Goal: Check status: Check status

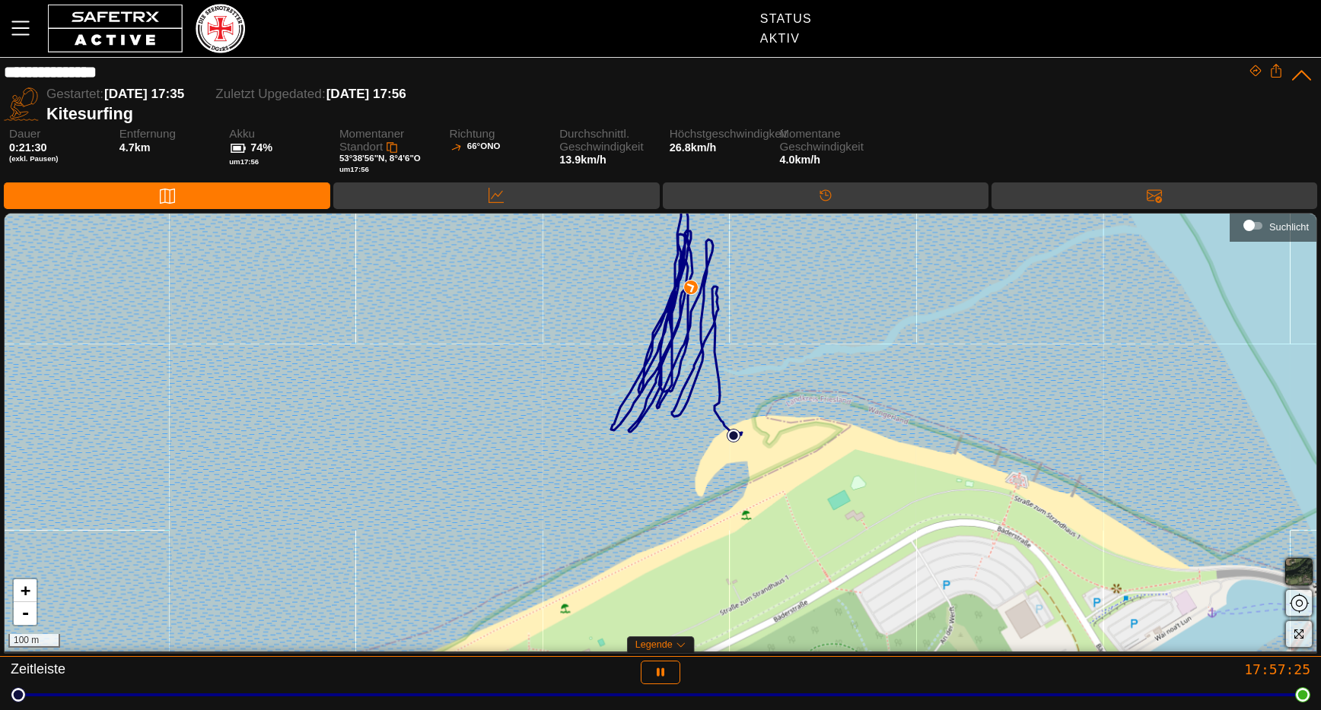
drag, startPoint x: 806, startPoint y: 464, endPoint x: 777, endPoint y: 328, distance: 139.2
click at [790, 328] on div "+ - 100 m" at bounding box center [660, 433] width 1311 height 438
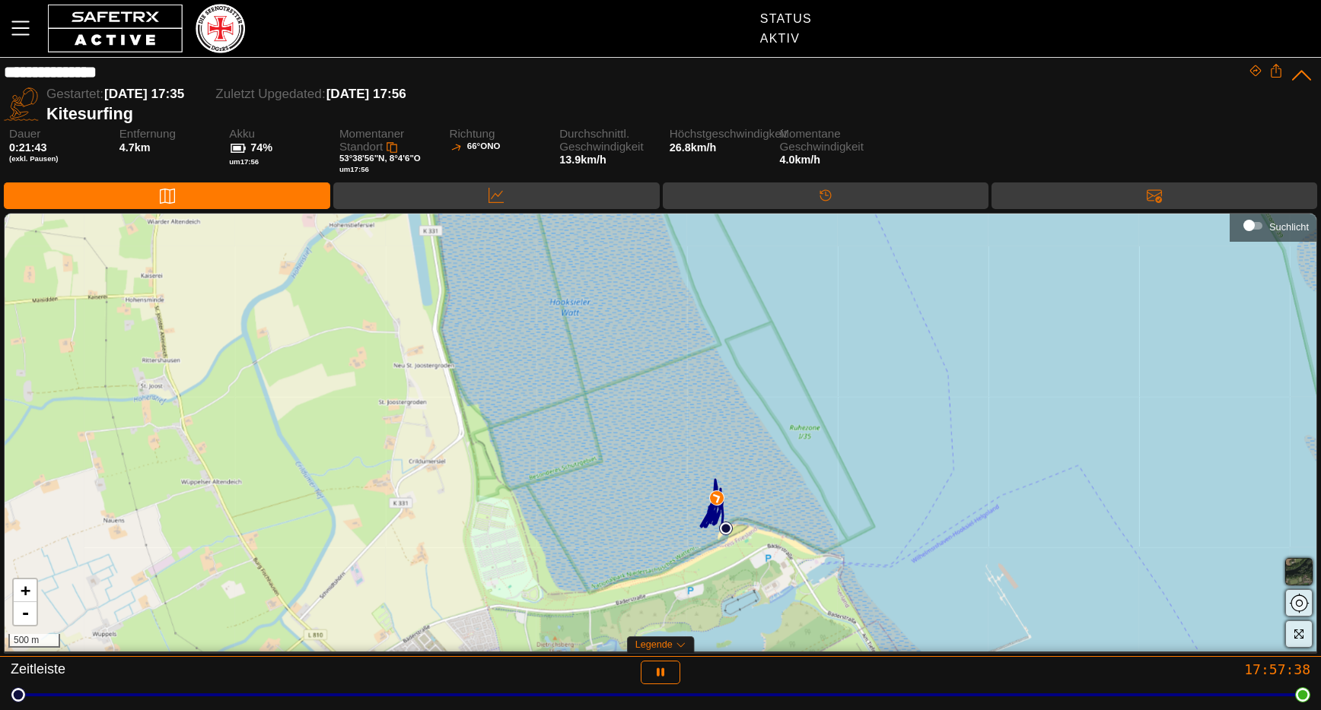
drag, startPoint x: 739, startPoint y: 343, endPoint x: 742, endPoint y: 475, distance: 132.4
click at [742, 475] on div "+ - 500 m" at bounding box center [660, 433] width 1311 height 438
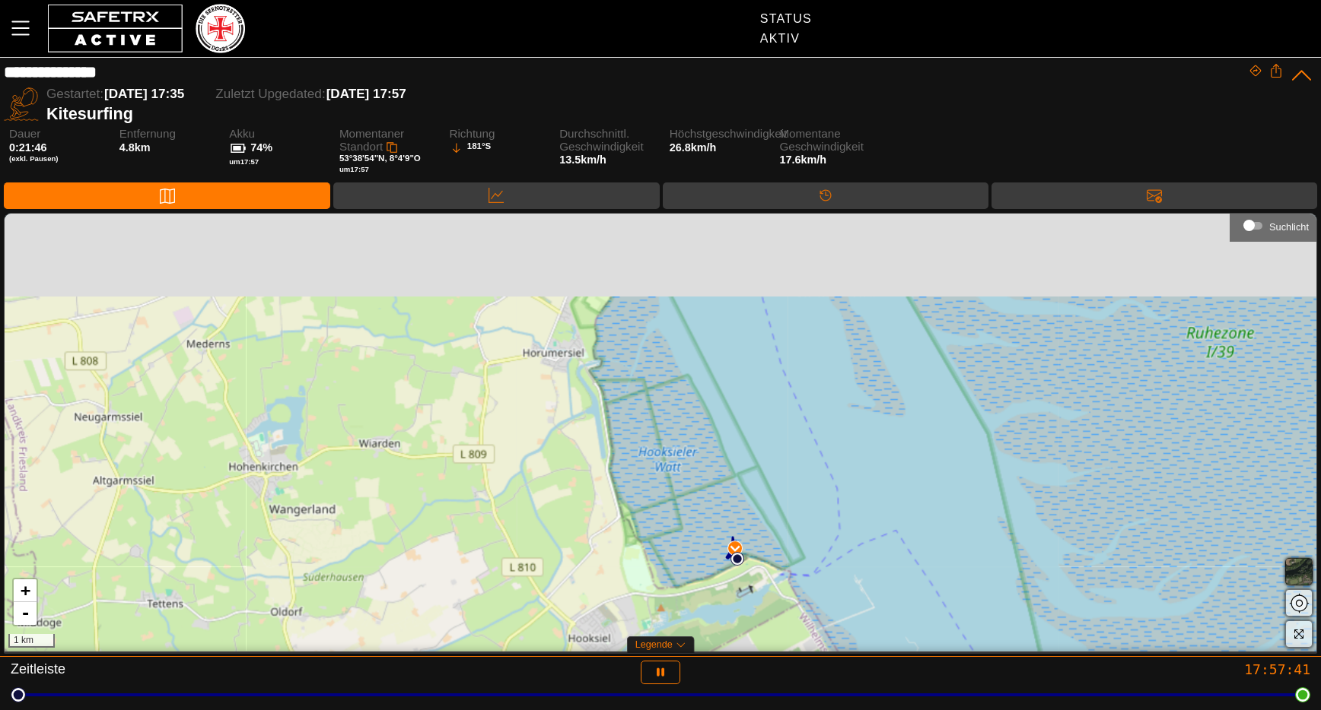
drag, startPoint x: 706, startPoint y: 377, endPoint x: 723, endPoint y: 519, distance: 143.2
click at [723, 519] on div "+ - 1 km" at bounding box center [660, 433] width 1311 height 438
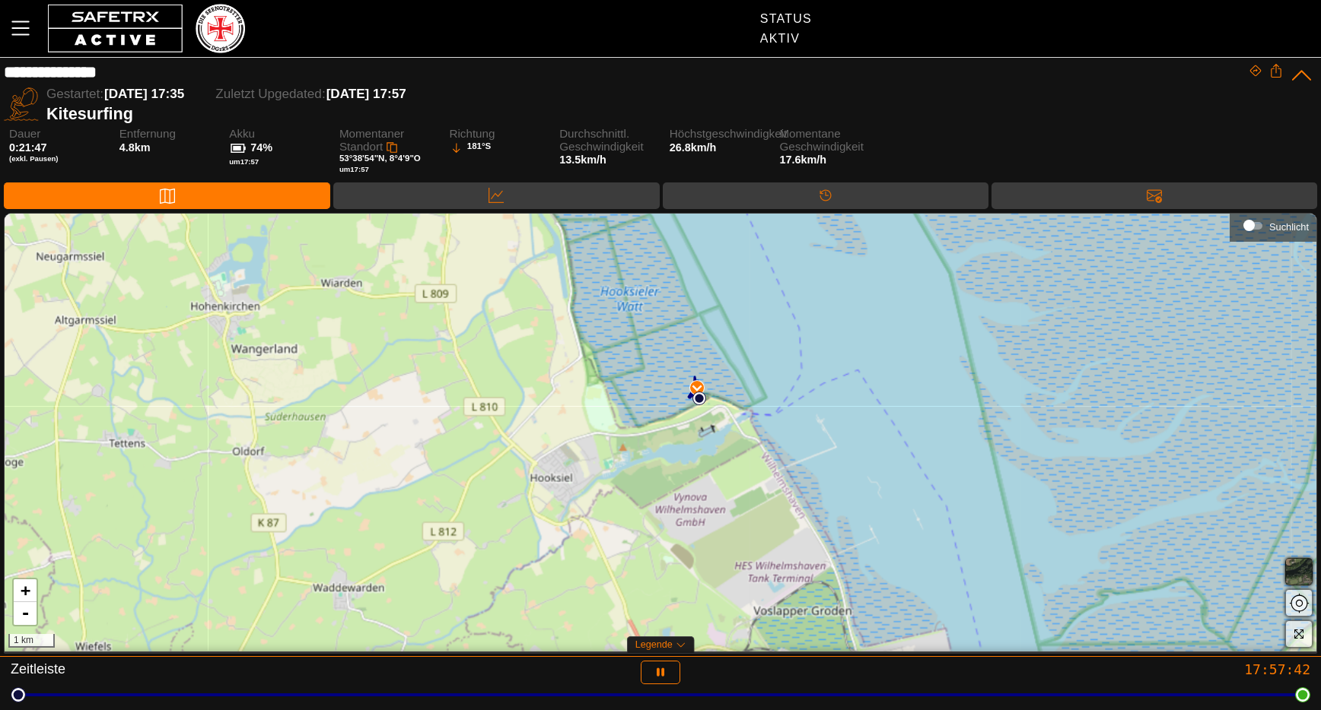
drag, startPoint x: 640, startPoint y: 335, endPoint x: 689, endPoint y: 333, distance: 48.7
click at [637, 241] on div "+ - 1 km" at bounding box center [660, 433] width 1311 height 438
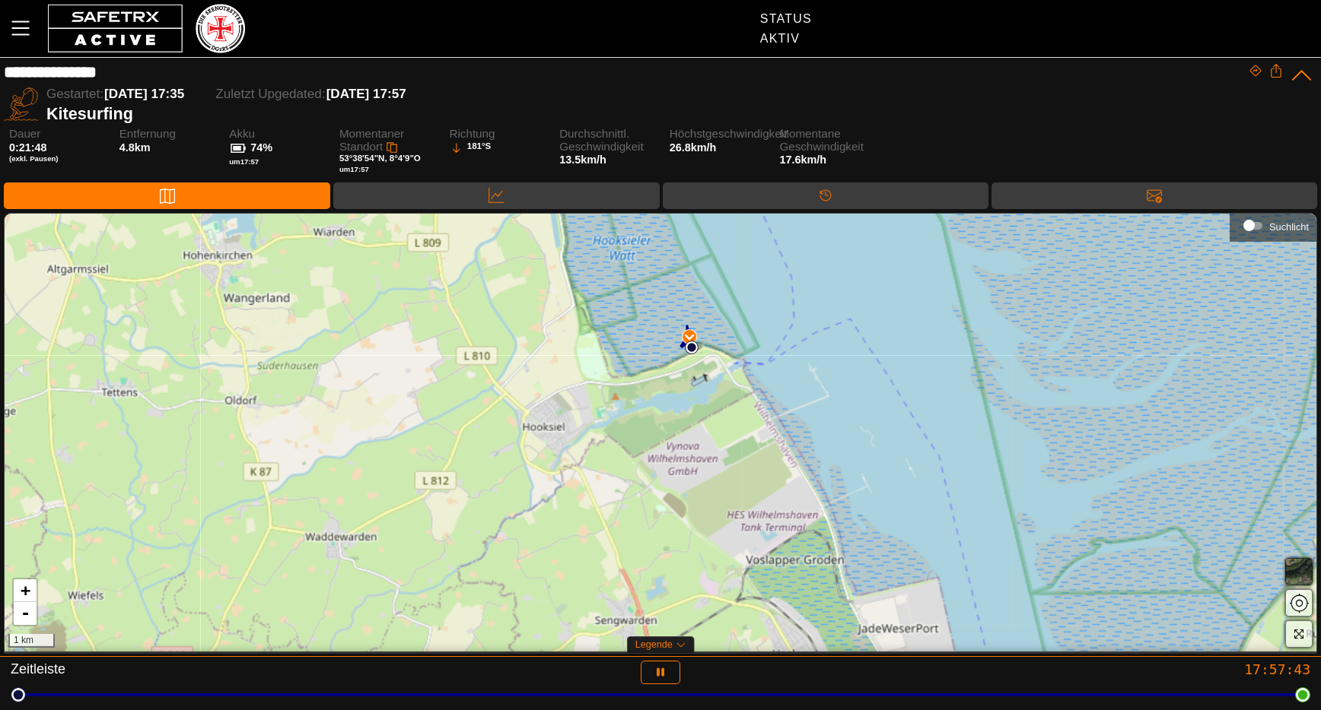
drag, startPoint x: 640, startPoint y: 378, endPoint x: 613, endPoint y: 337, distance: 49.0
click at [613, 337] on div "+ - 1 km" at bounding box center [660, 433] width 1311 height 438
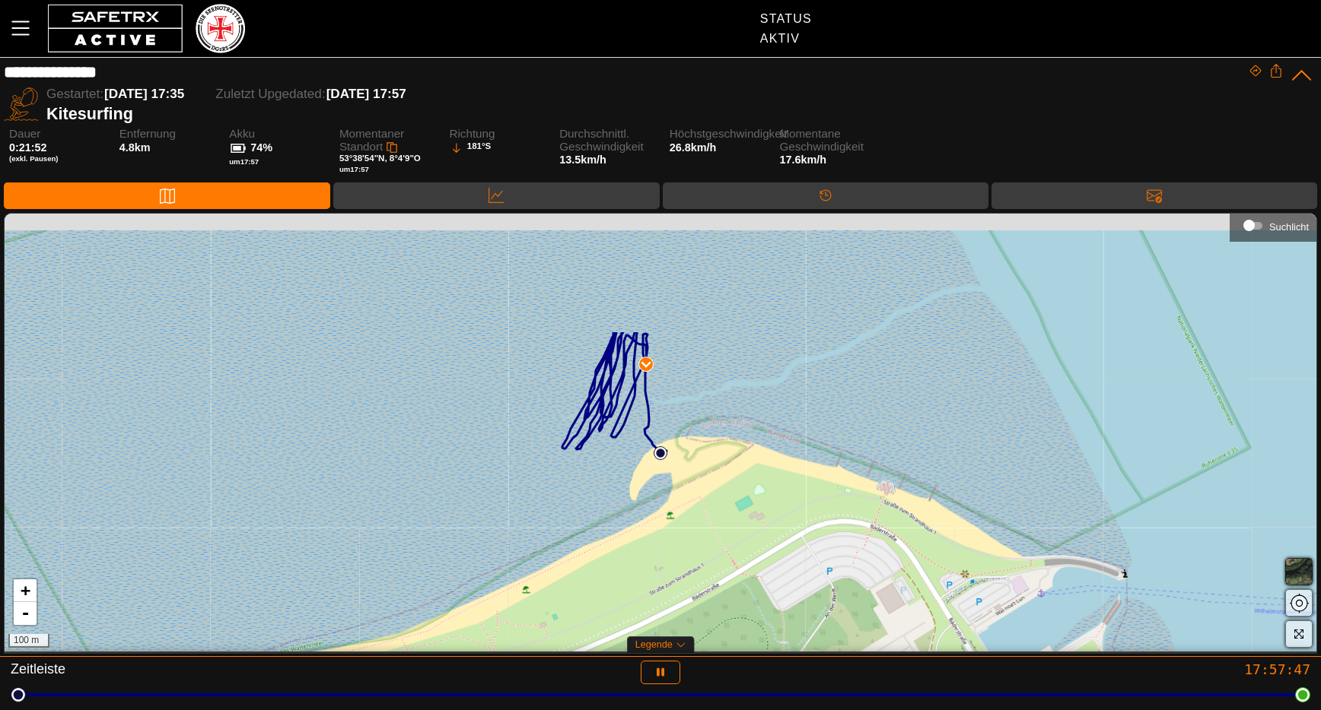
drag, startPoint x: 669, startPoint y: 296, endPoint x: 694, endPoint y: 454, distance: 160.2
click at [700, 466] on div "+ - 100 m" at bounding box center [660, 433] width 1311 height 438
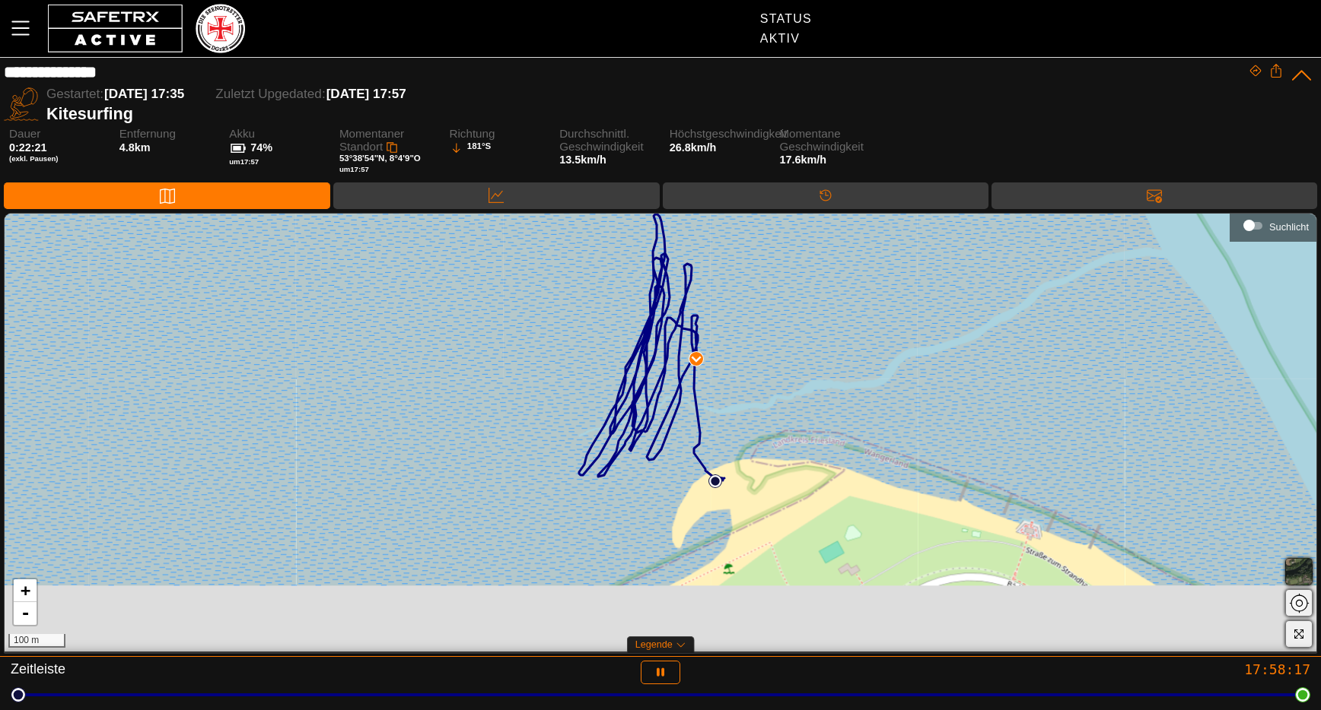
drag, startPoint x: 660, startPoint y: 569, endPoint x: 653, endPoint y: 441, distance: 128.0
click at [652, 443] on div "+ - 100 m" at bounding box center [660, 433] width 1311 height 438
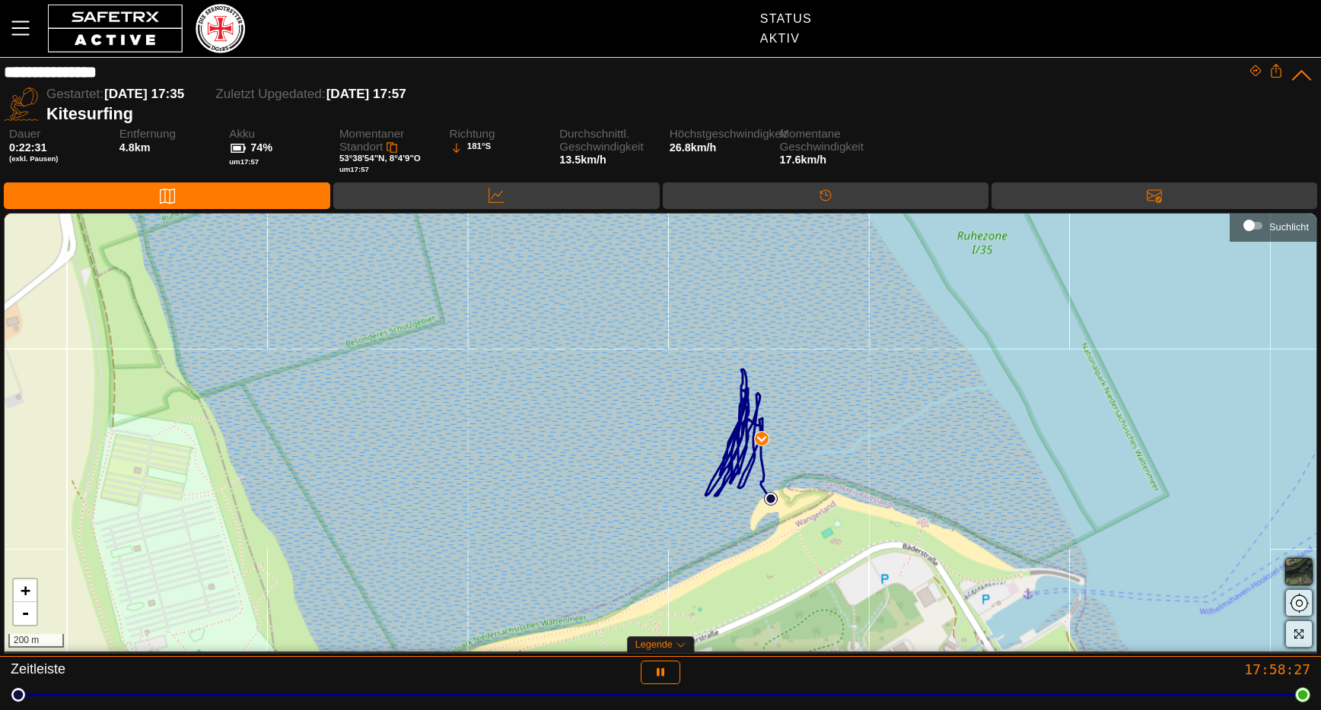
drag, startPoint x: 640, startPoint y: 356, endPoint x: 640, endPoint y: 477, distance: 121.0
click at [644, 504] on div "+ - 200 m" at bounding box center [660, 433] width 1311 height 438
